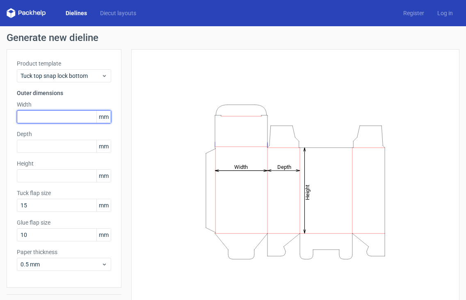
click at [89, 120] on input "text" at bounding box center [64, 116] width 94 height 13
type input "150"
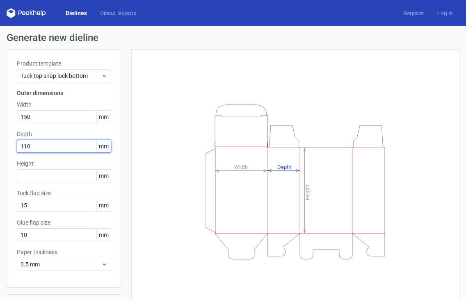
type input "110"
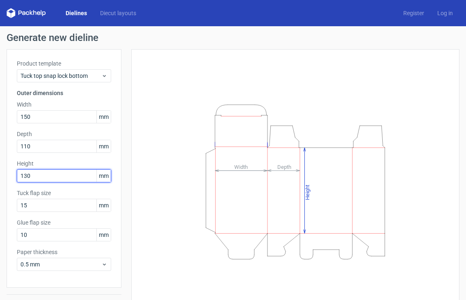
type input "130"
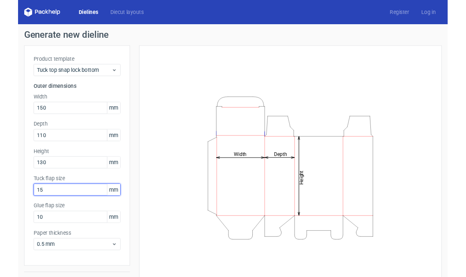
scroll to position [21, 0]
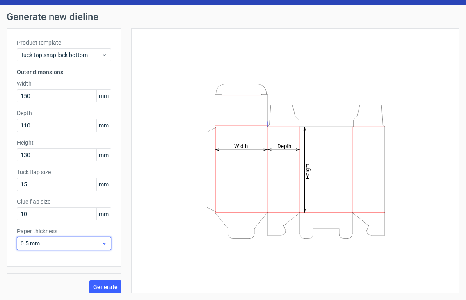
click at [104, 242] on icon at bounding box center [104, 243] width 6 height 7
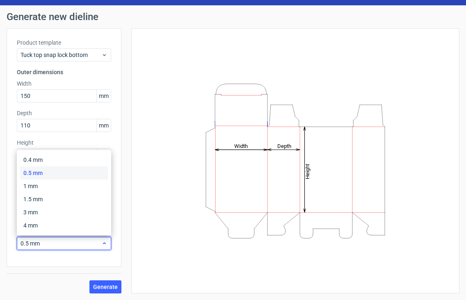
click at [104, 242] on icon at bounding box center [104, 243] width 6 height 7
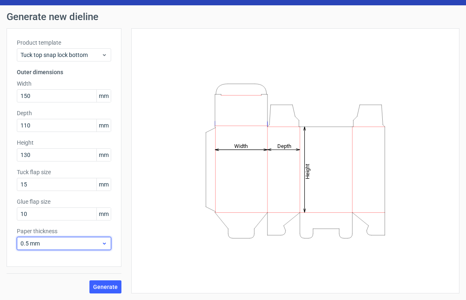
click at [109, 245] on div "0.5 mm" at bounding box center [64, 243] width 94 height 13
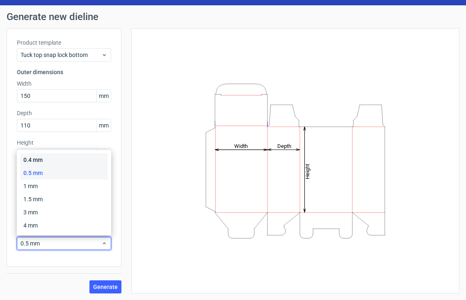
click at [68, 162] on div "0.4 mm" at bounding box center [64, 159] width 88 height 13
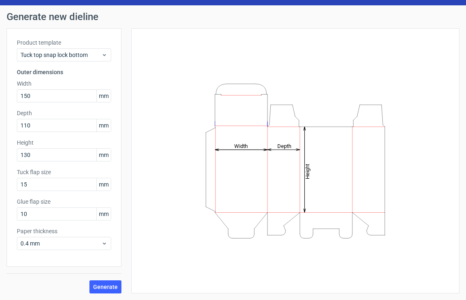
click at [139, 236] on div "Height Depth Width" at bounding box center [295, 160] width 328 height 265
click at [97, 285] on span "Generate" at bounding box center [105, 287] width 25 height 6
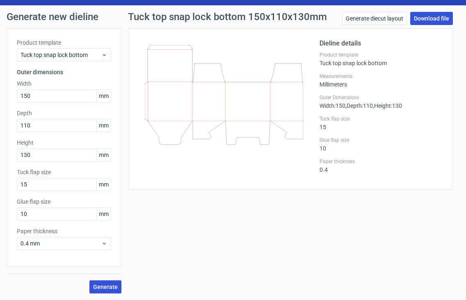
click at [423, 18] on link "Download file" at bounding box center [431, 18] width 43 height 13
